Goal: Find specific page/section: Find specific page/section

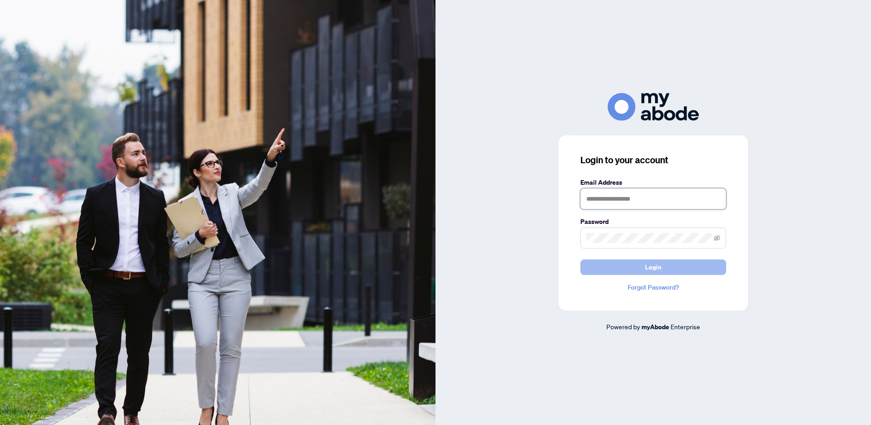
type input "**********"
click at [656, 274] on span "Login" at bounding box center [653, 267] width 16 height 15
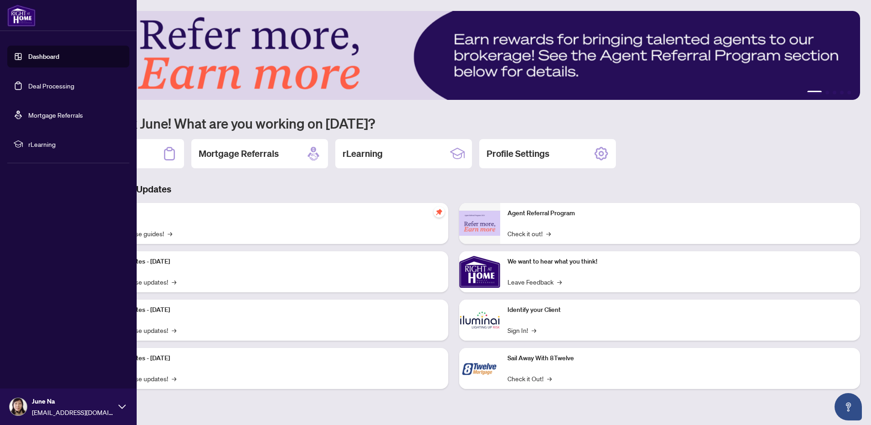
click at [55, 88] on link "Deal Processing" at bounding box center [51, 86] width 46 height 8
